Goal: Task Accomplishment & Management: Complete application form

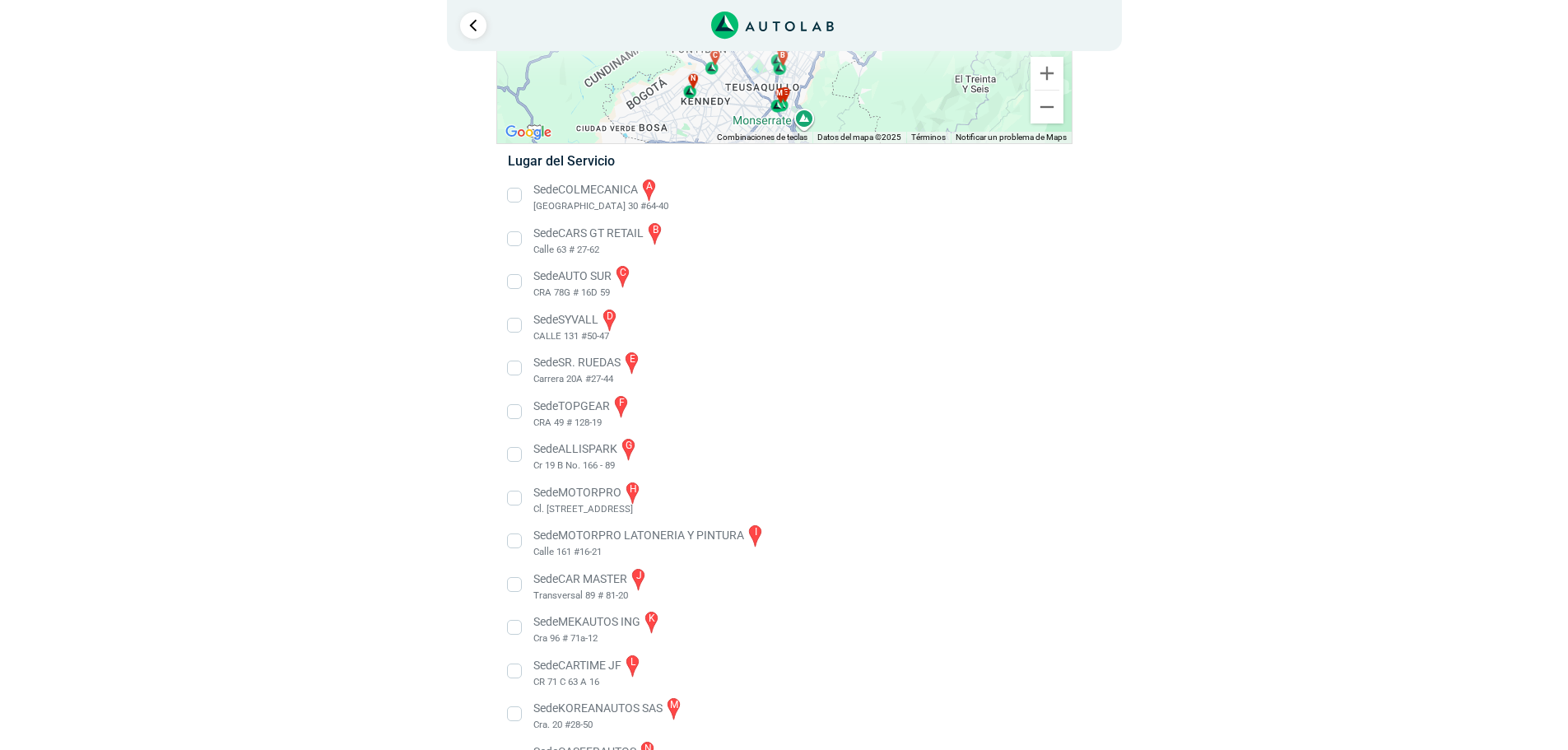
scroll to position [240, 0]
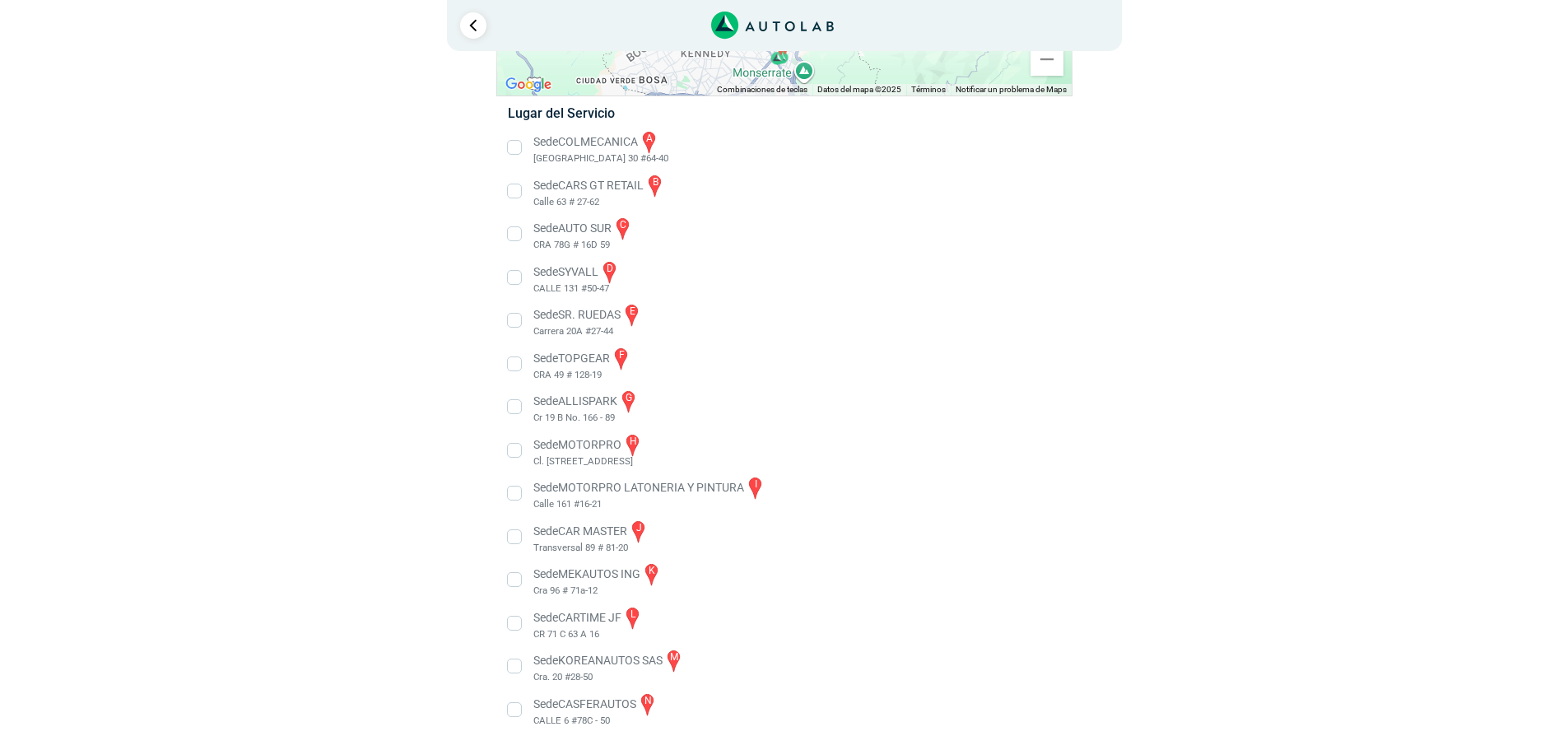
click at [517, 713] on li "Sede CASFERAUTOS n CALLE 6 #78C - 50" at bounding box center [784, 710] width 577 height 37
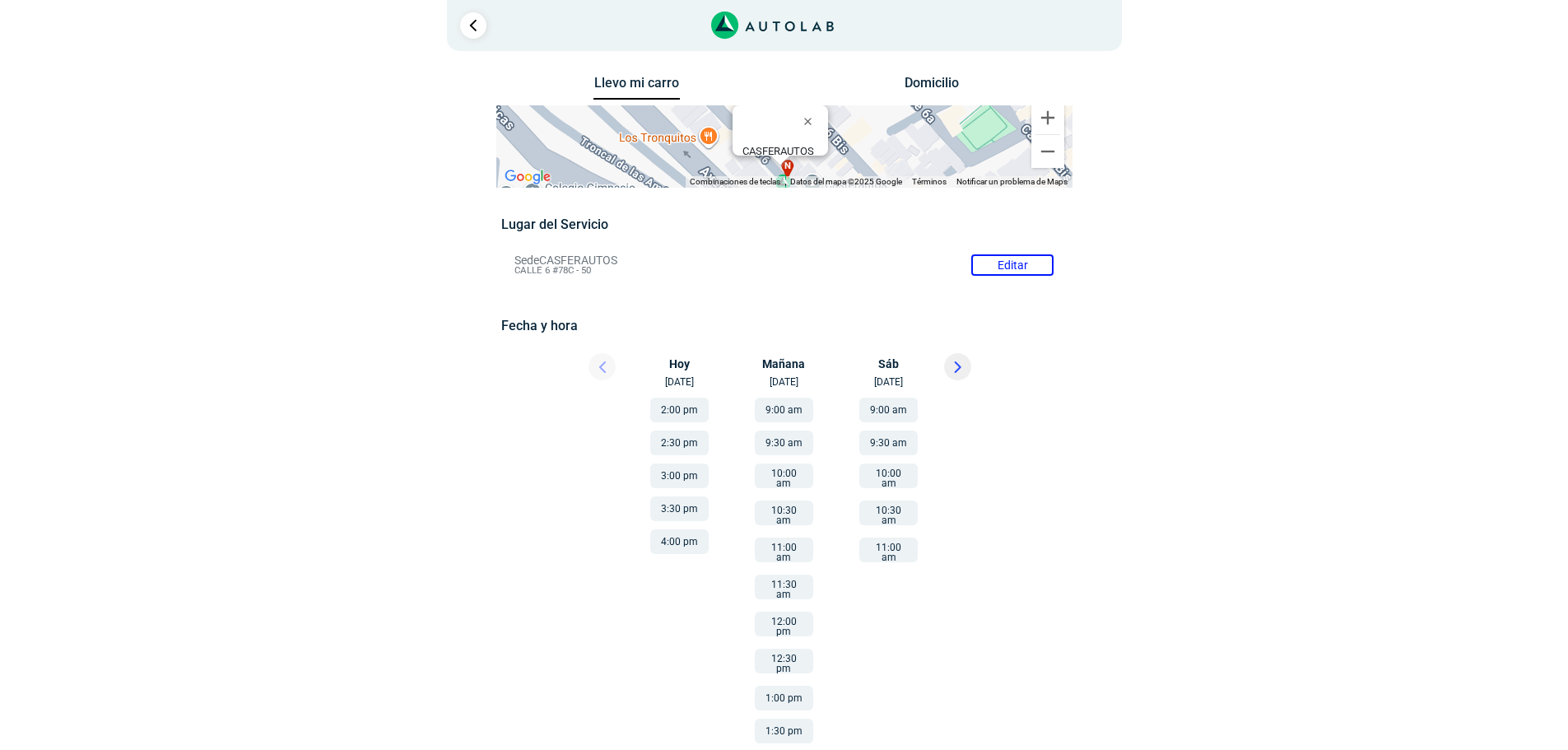
click at [905, 410] on button "9:00 am" at bounding box center [888, 409] width 58 height 24
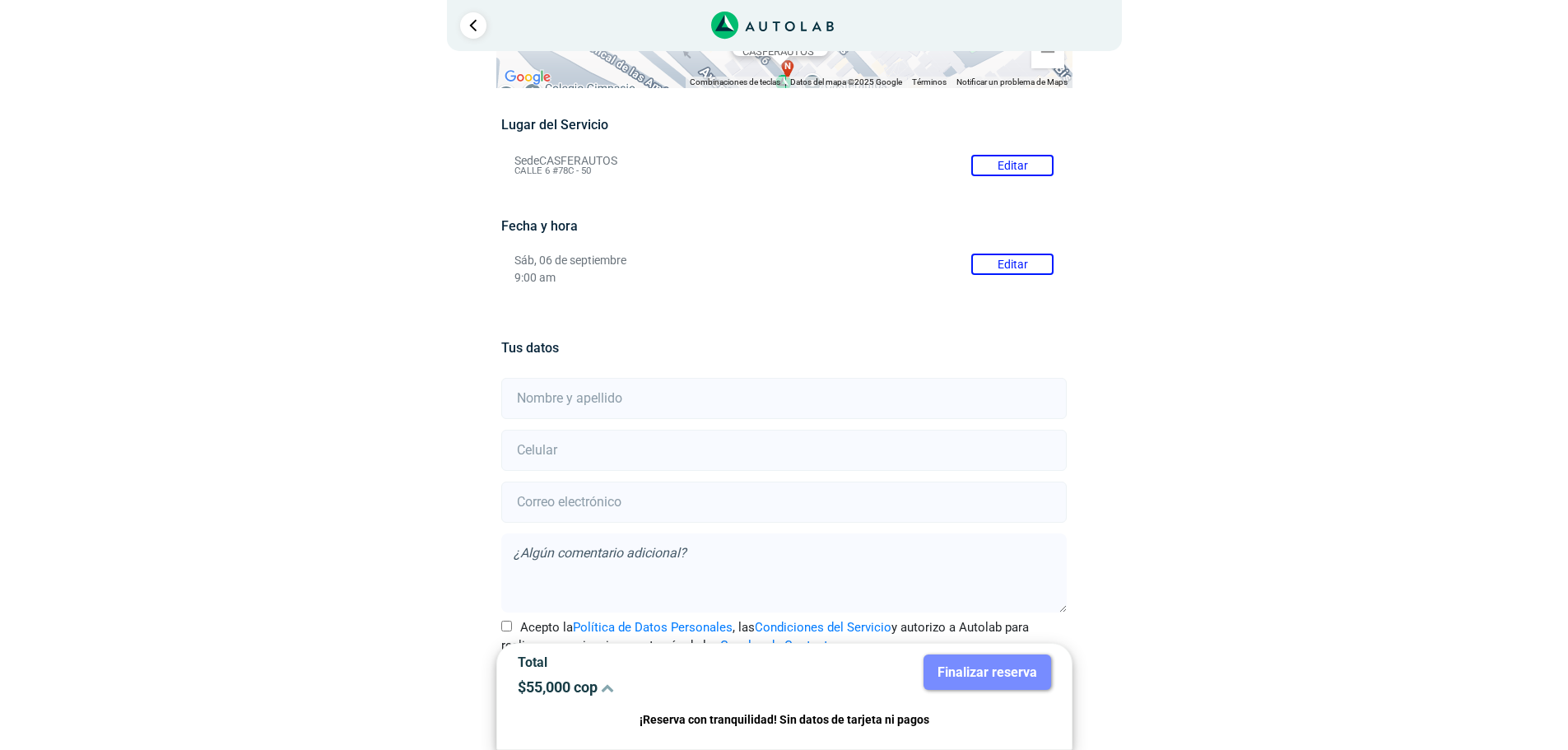
scroll to position [145, 0]
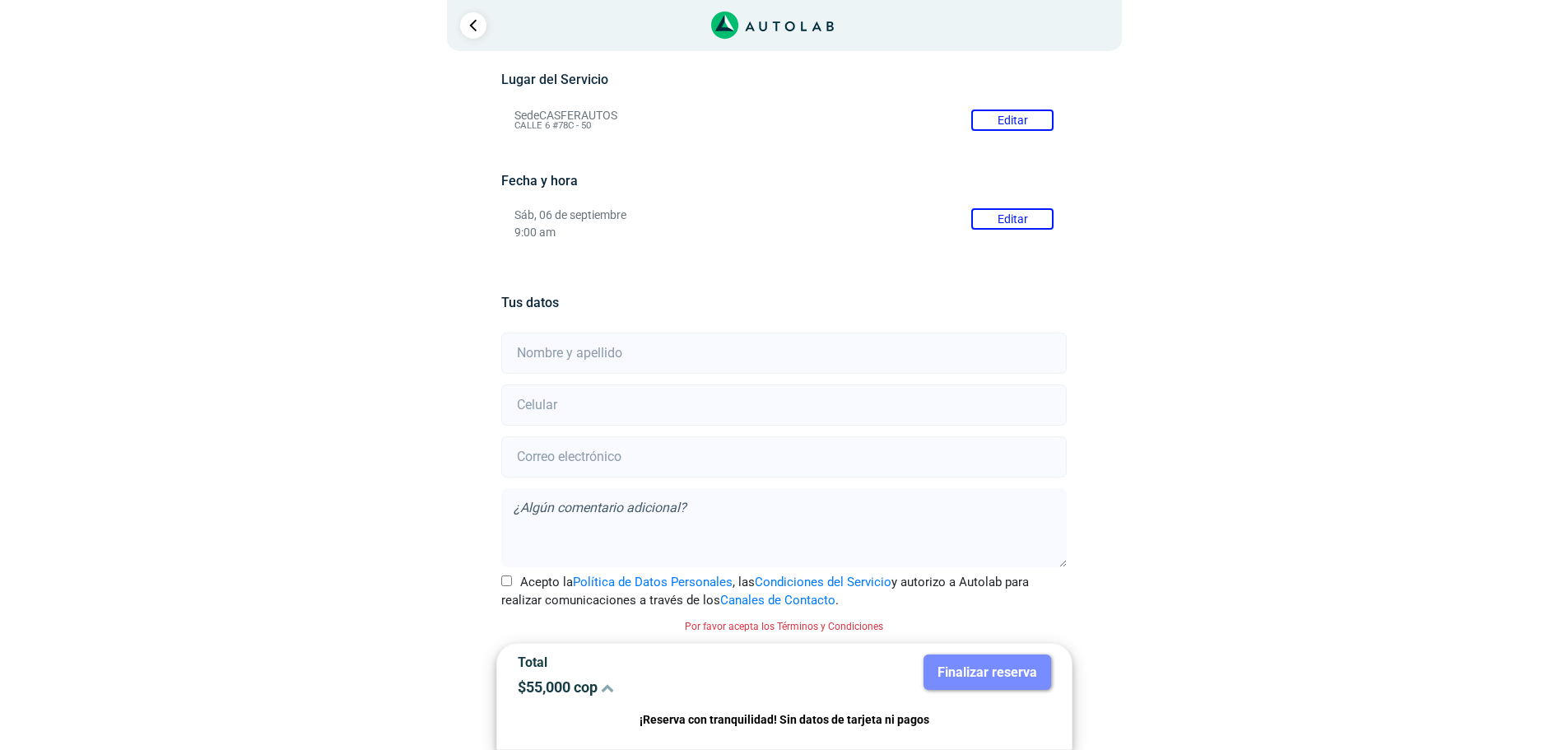
click at [591, 359] on input "text" at bounding box center [784, 354] width 565 height 41
type input "f"
type input "[PERSON_NAME]"
type input "3188882162"
type input "[EMAIL_ADDRESS][DOMAIN_NAME]"
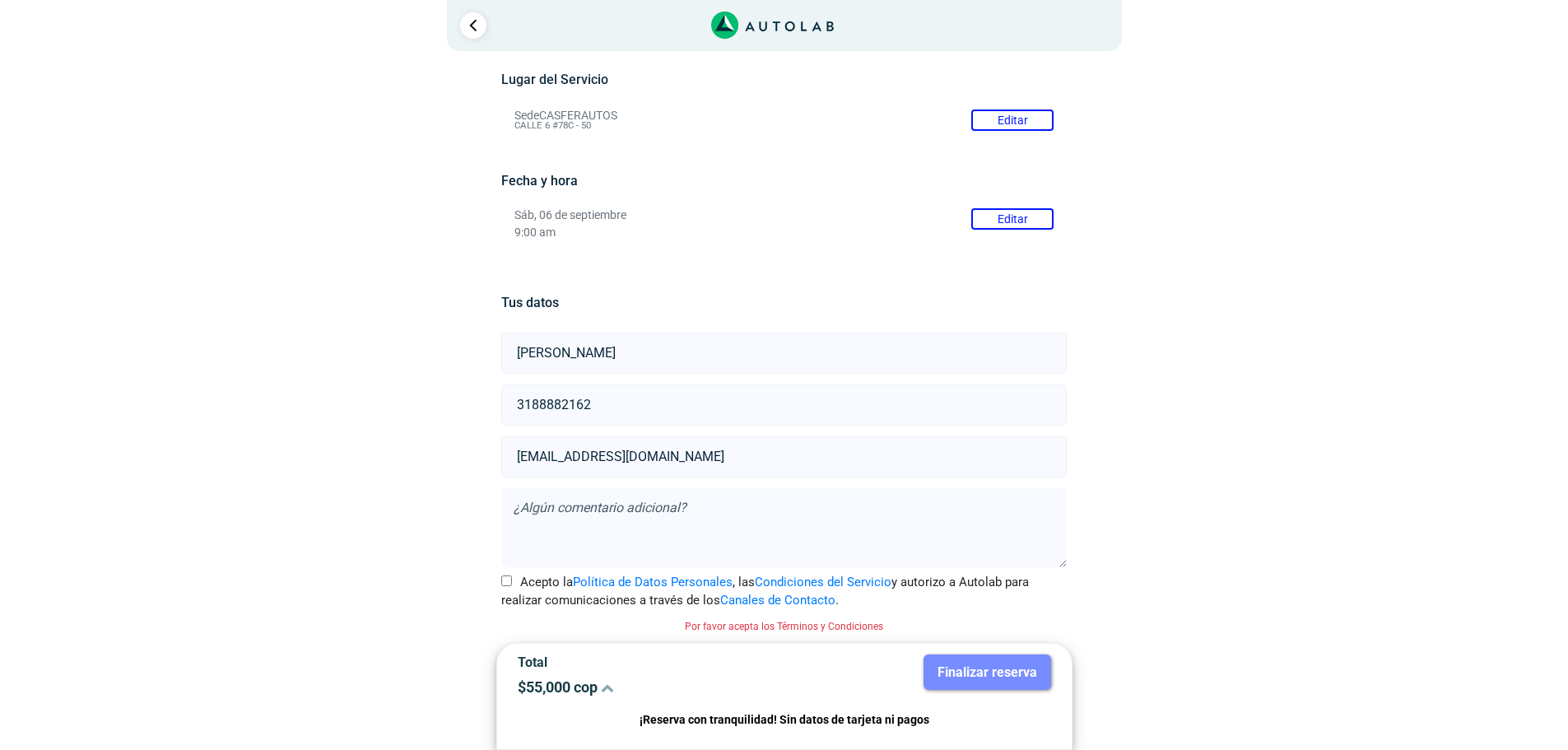
click at [512, 584] on label "Acepto la Política de Datos Personales , las Condiciones del Servicio y autoriz…" at bounding box center [784, 592] width 565 height 37
click at [512, 584] on input "Acepto la Política de Datos Personales , las Condiciones del Servicio y autoriz…" at bounding box center [506, 581] width 11 height 11
checkbox input "true"
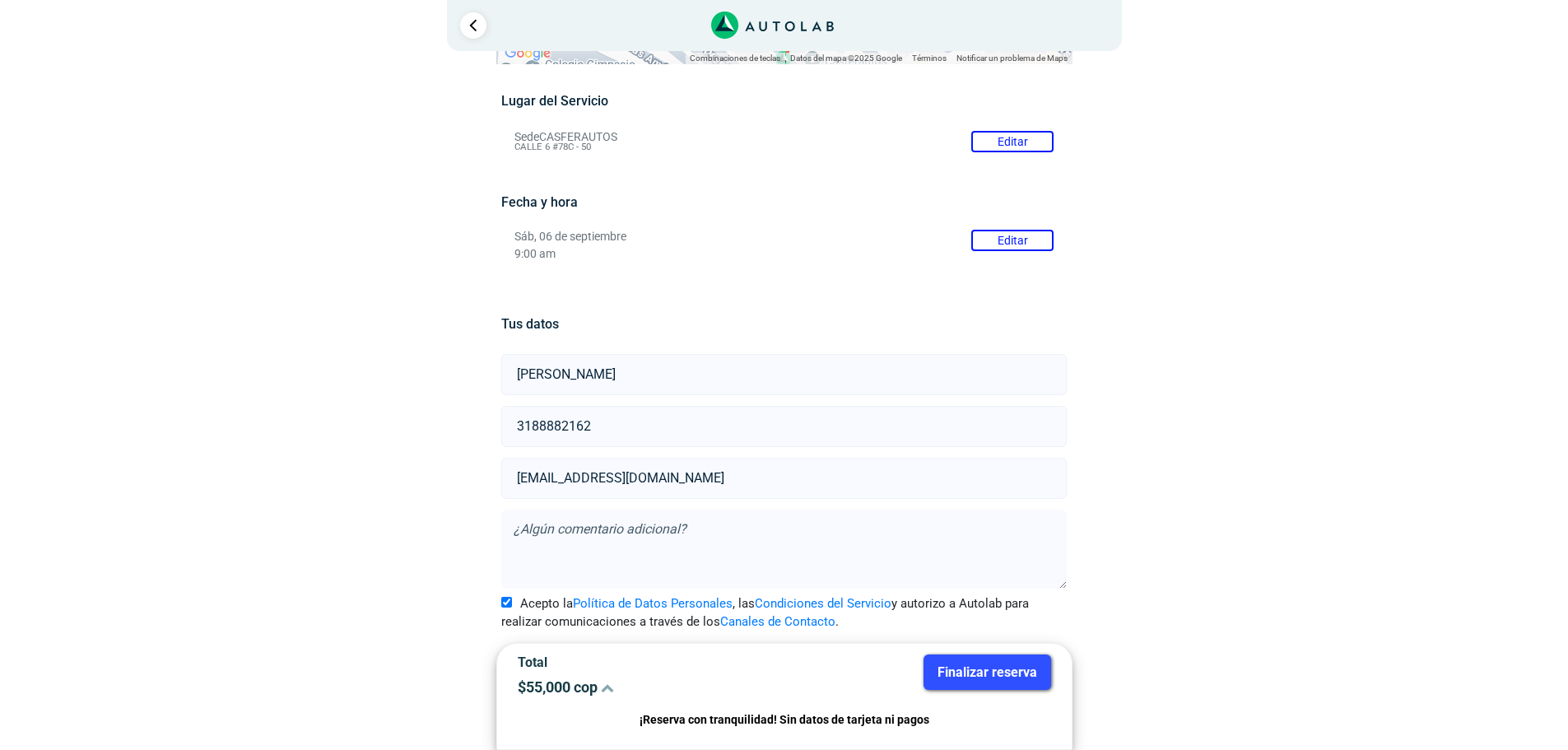
scroll to position [123, 0]
click at [995, 670] on button "Finalizar reserva" at bounding box center [986, 672] width 127 height 35
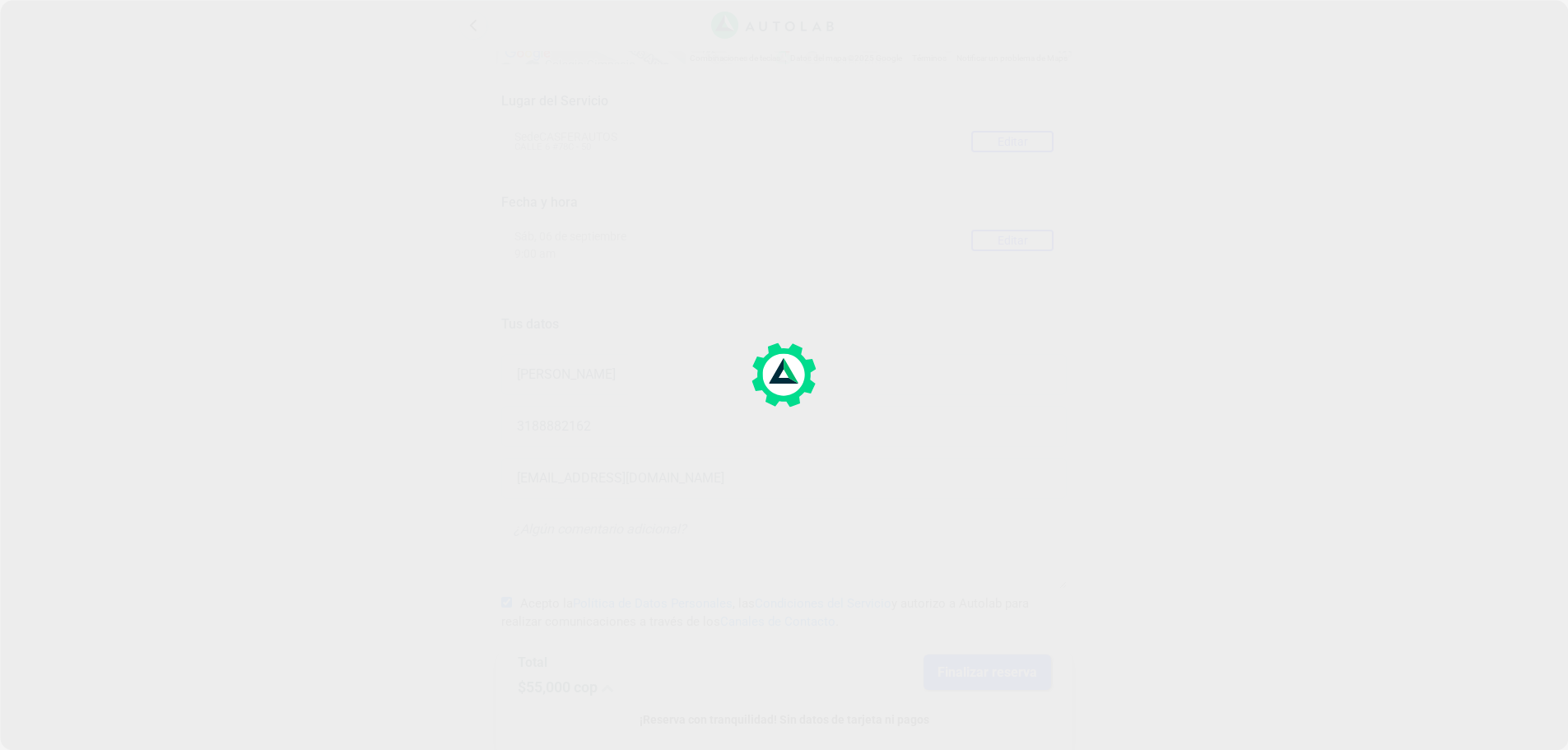
scroll to position [0, 0]
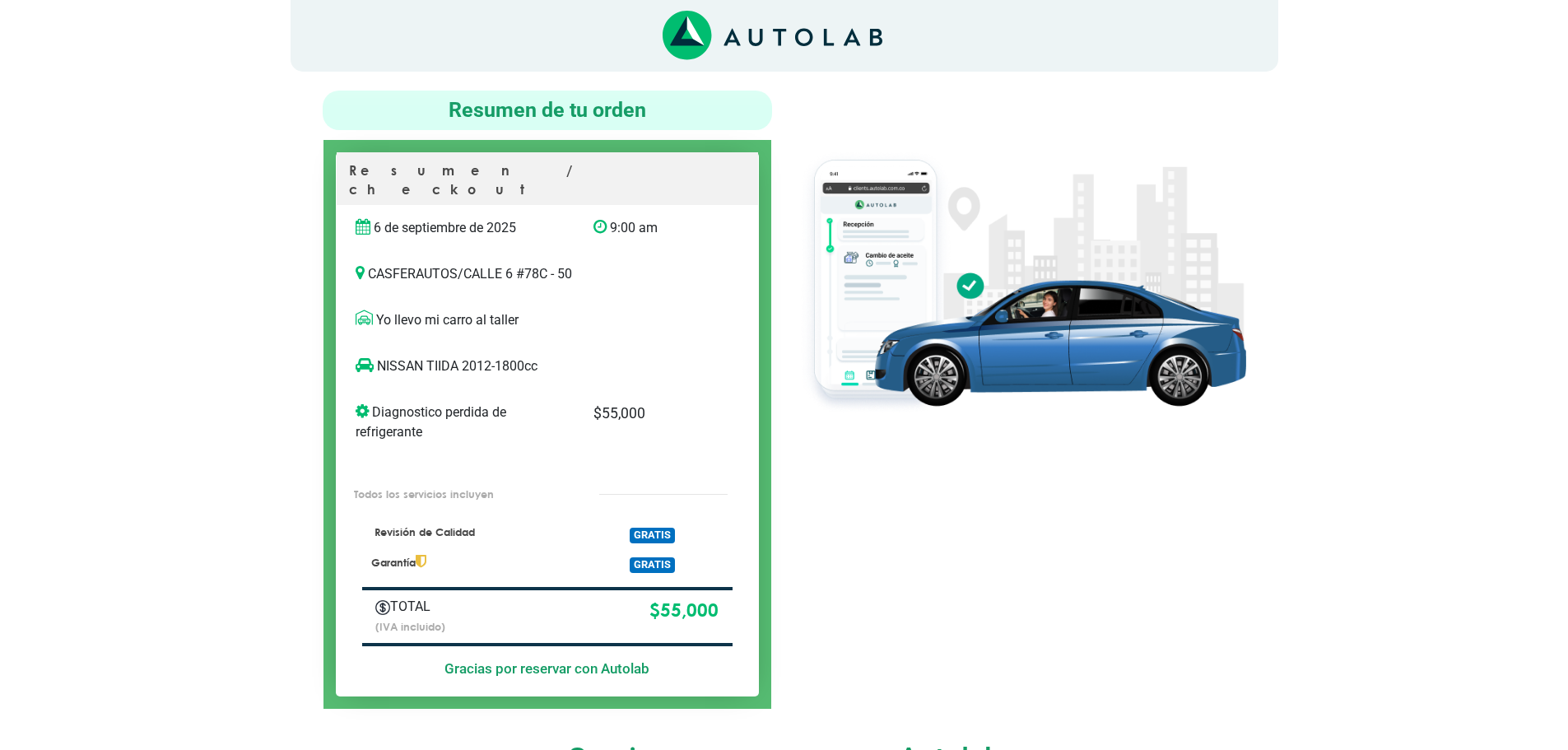
scroll to position [329, 0]
